Goal: Navigation & Orientation: Go to known website

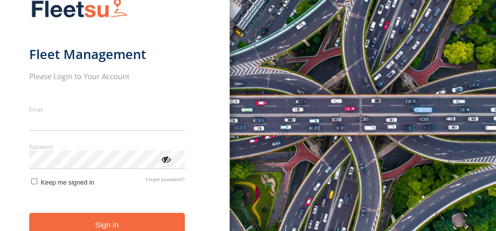
type input "**********"
click at [143, 217] on button "Sign in" at bounding box center [107, 224] width 156 height 25
